Goal: Feedback & Contribution: Submit feedback/report problem

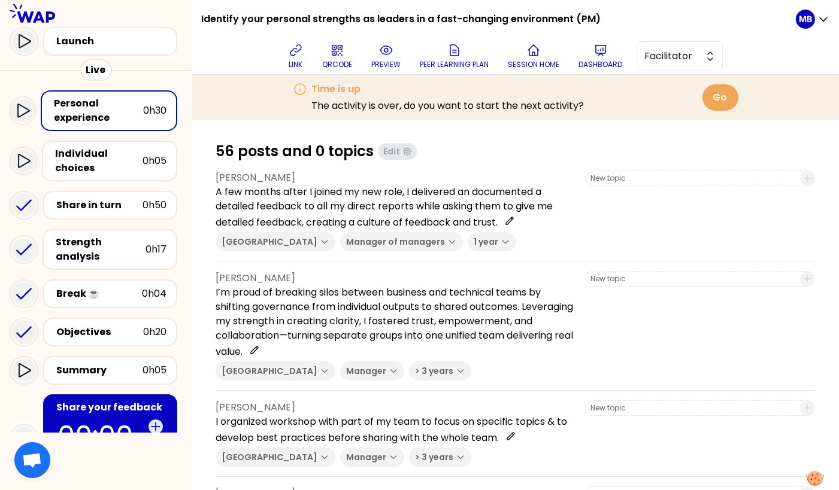
scroll to position [172, 0]
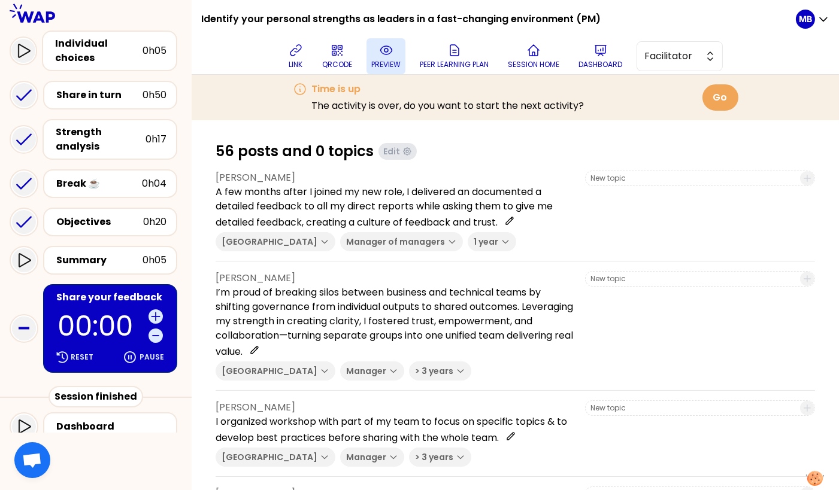
click at [387, 64] on p "preview" at bounding box center [385, 65] width 29 height 10
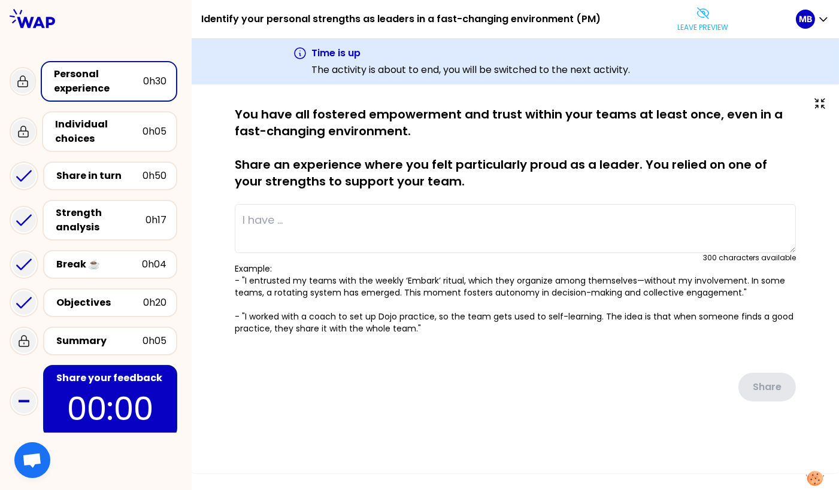
type textarea "A few months after I joined my new role, I delivered an documented a detailed f…"
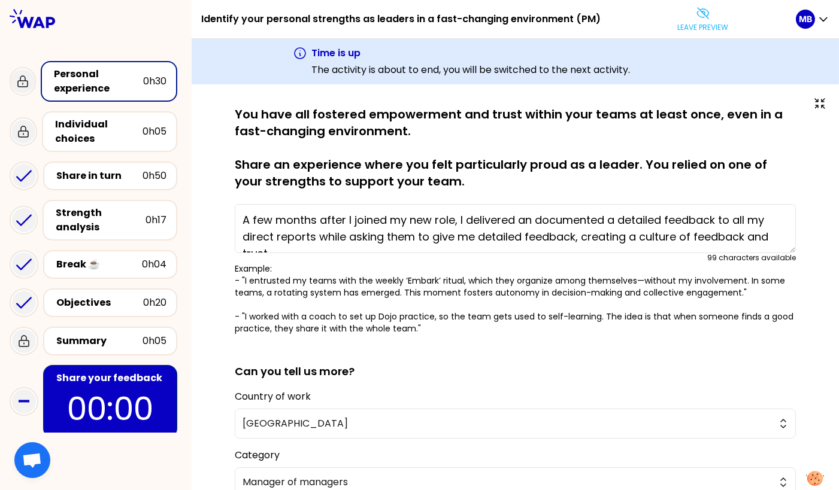
click at [102, 371] on div "Share your feedback" at bounding box center [111, 378] width 110 height 14
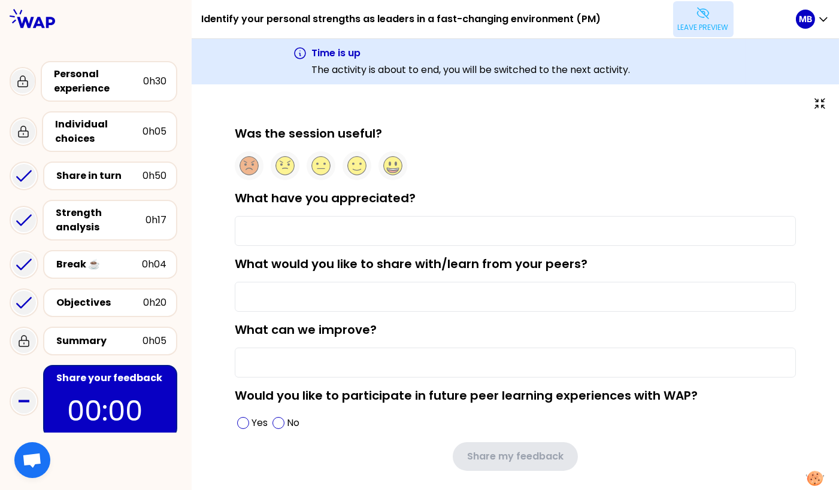
click at [721, 10] on button "Leave preview" at bounding box center [703, 19] width 60 height 36
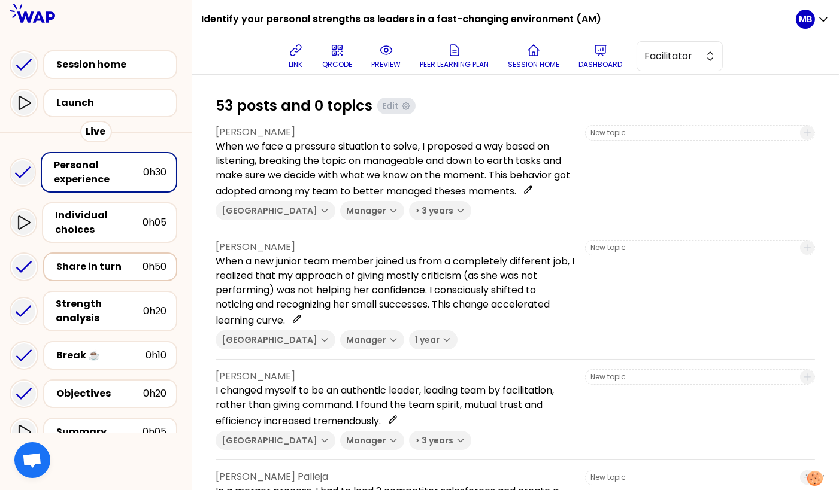
scroll to position [183, 0]
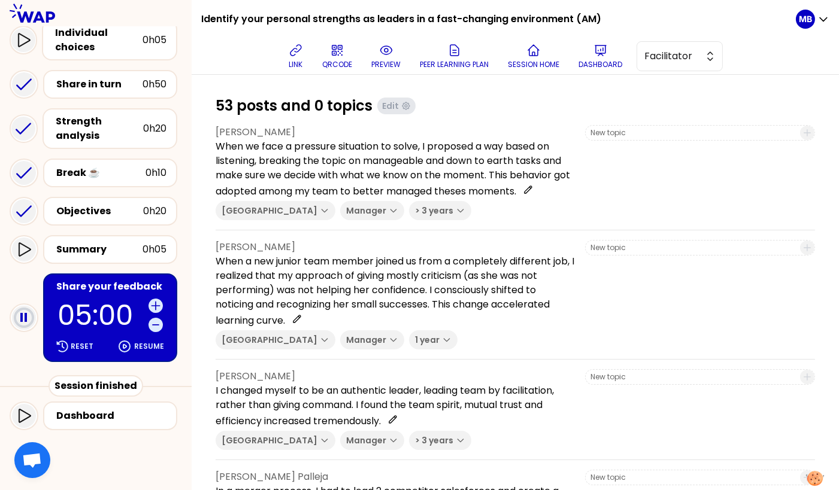
click at [95, 290] on div "Share your feedback" at bounding box center [111, 287] width 110 height 14
